Goal: Complete application form

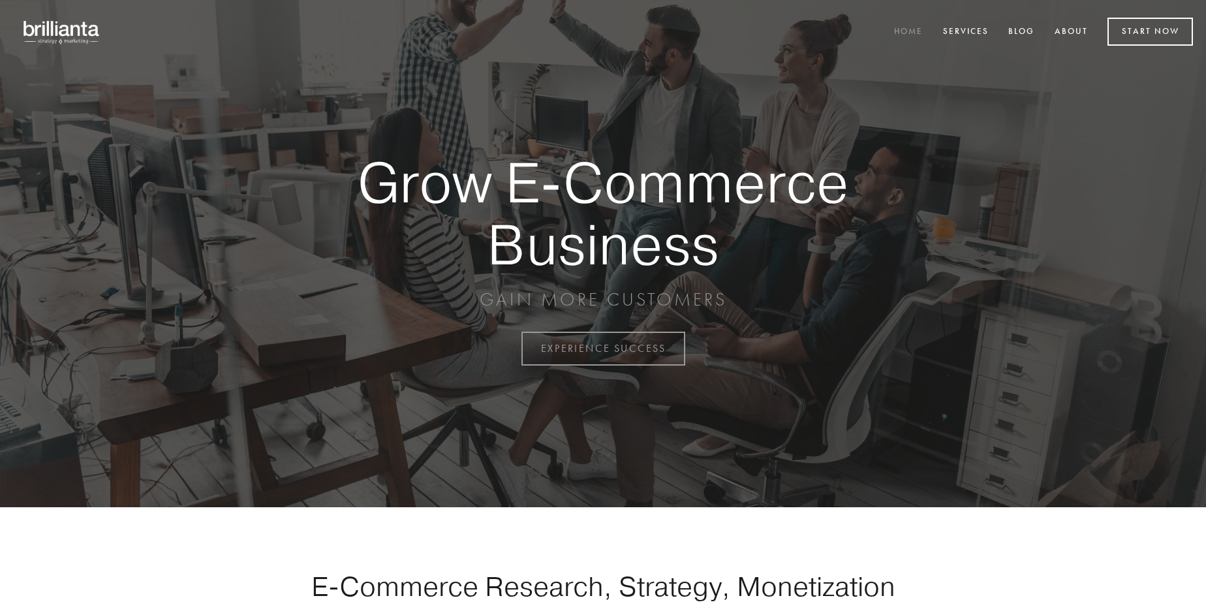
scroll to position [3421, 0]
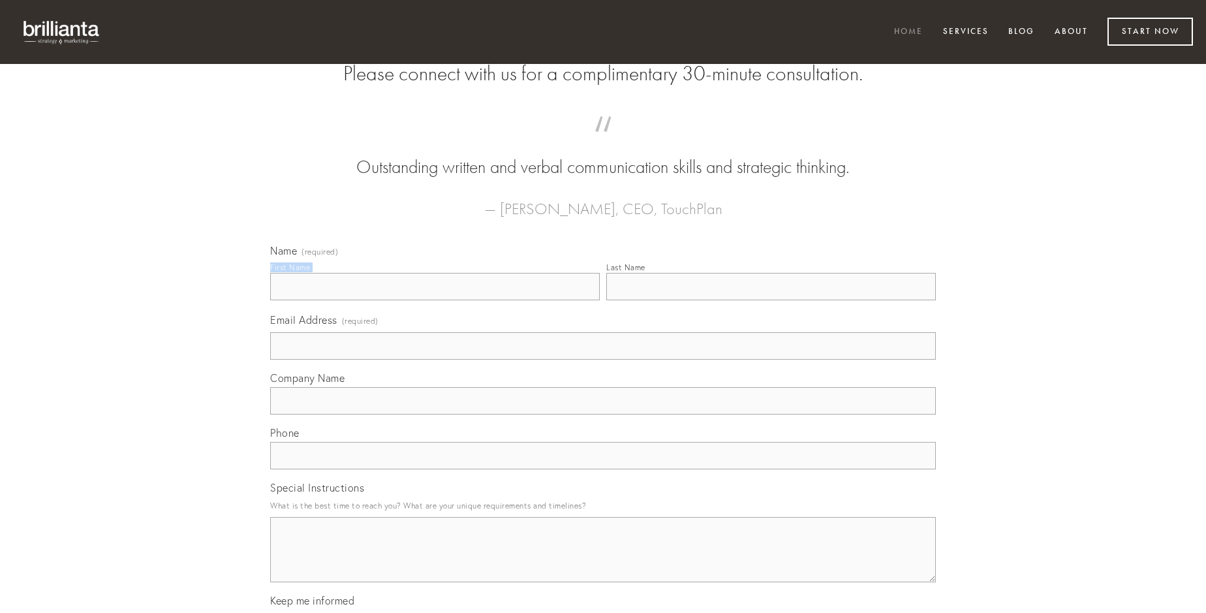
type input "[PERSON_NAME]"
click at [771, 300] on input "Last Name" at bounding box center [771, 286] width 330 height 27
type input "[PERSON_NAME]"
click at [603, 360] on input "Email Address (required)" at bounding box center [603, 345] width 666 height 27
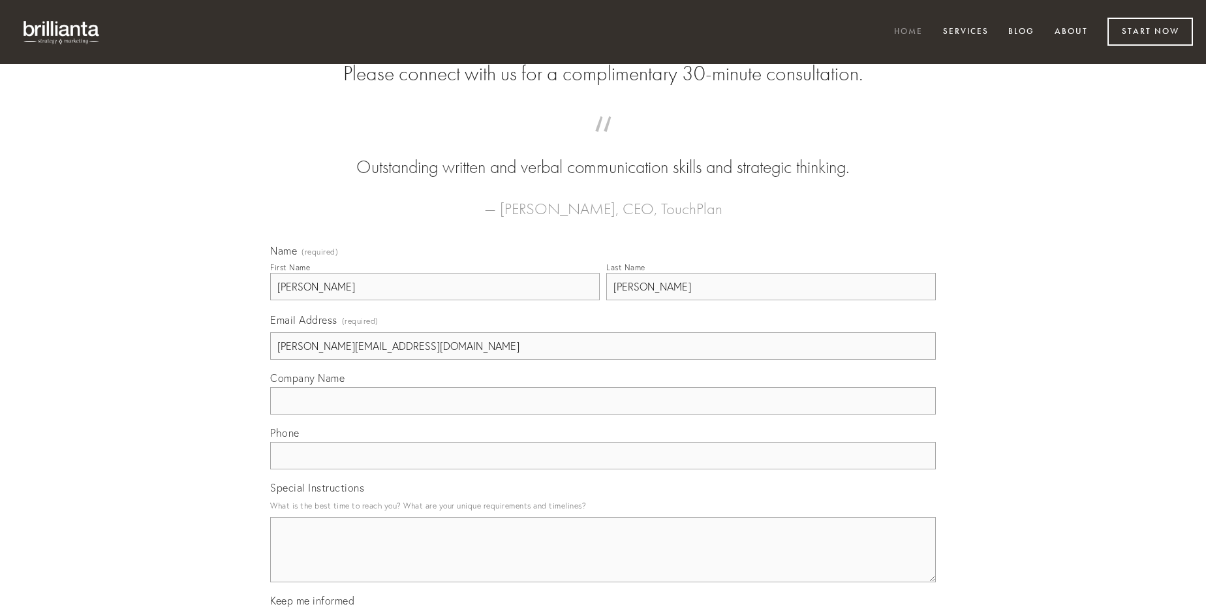
type input "[PERSON_NAME][EMAIL_ADDRESS][DOMAIN_NAME]"
click at [603, 414] on input "Company Name" at bounding box center [603, 400] width 666 height 27
type input "defero"
click at [603, 469] on input "text" at bounding box center [603, 455] width 666 height 27
click at [603, 561] on textarea "Special Instructions" at bounding box center [603, 549] width 666 height 65
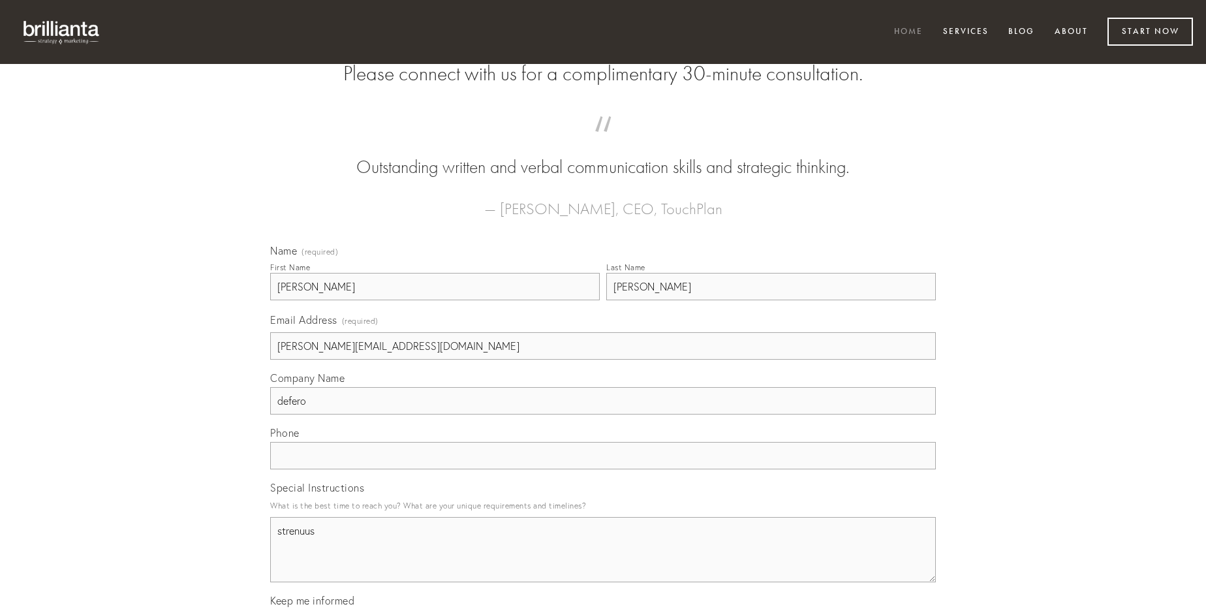
type textarea "strenuus"
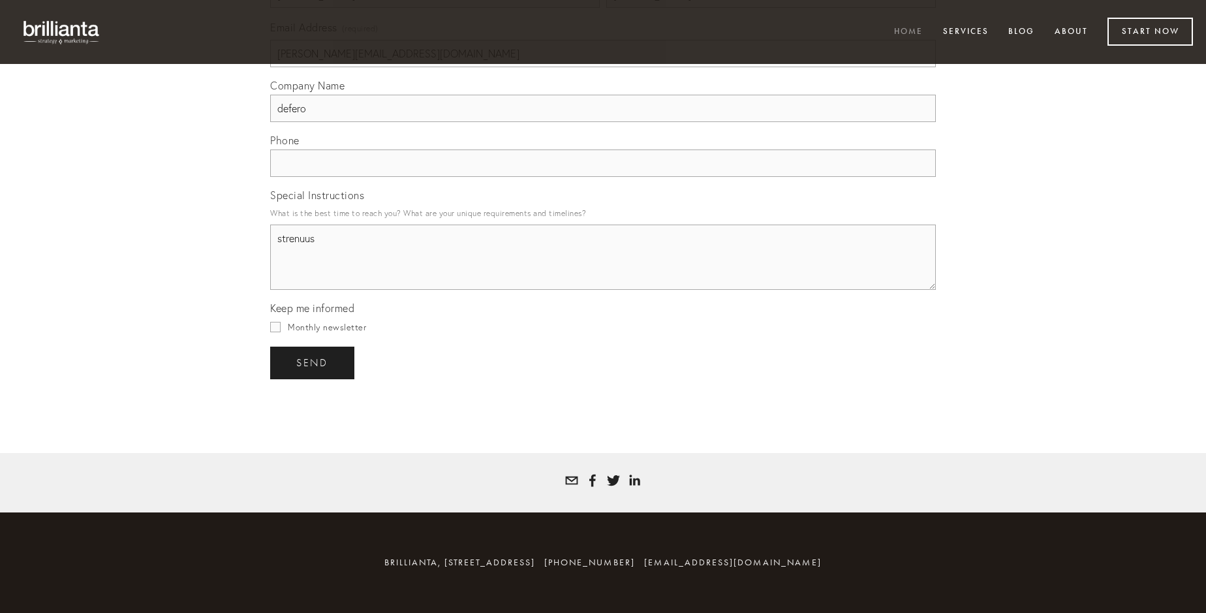
click at [313, 362] on span "send" at bounding box center [312, 363] width 32 height 12
